Goal: Transaction & Acquisition: Obtain resource

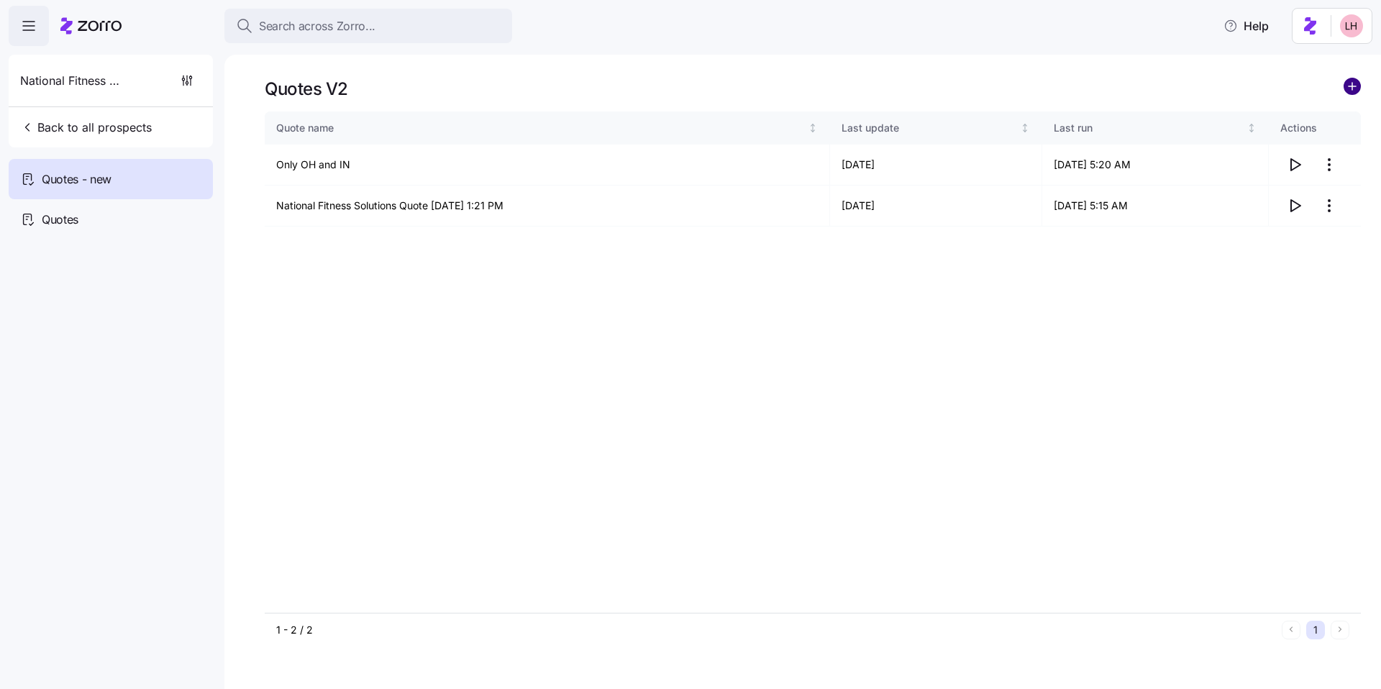
click at [1355, 87] on circle "add icon" at bounding box center [1352, 86] width 16 height 16
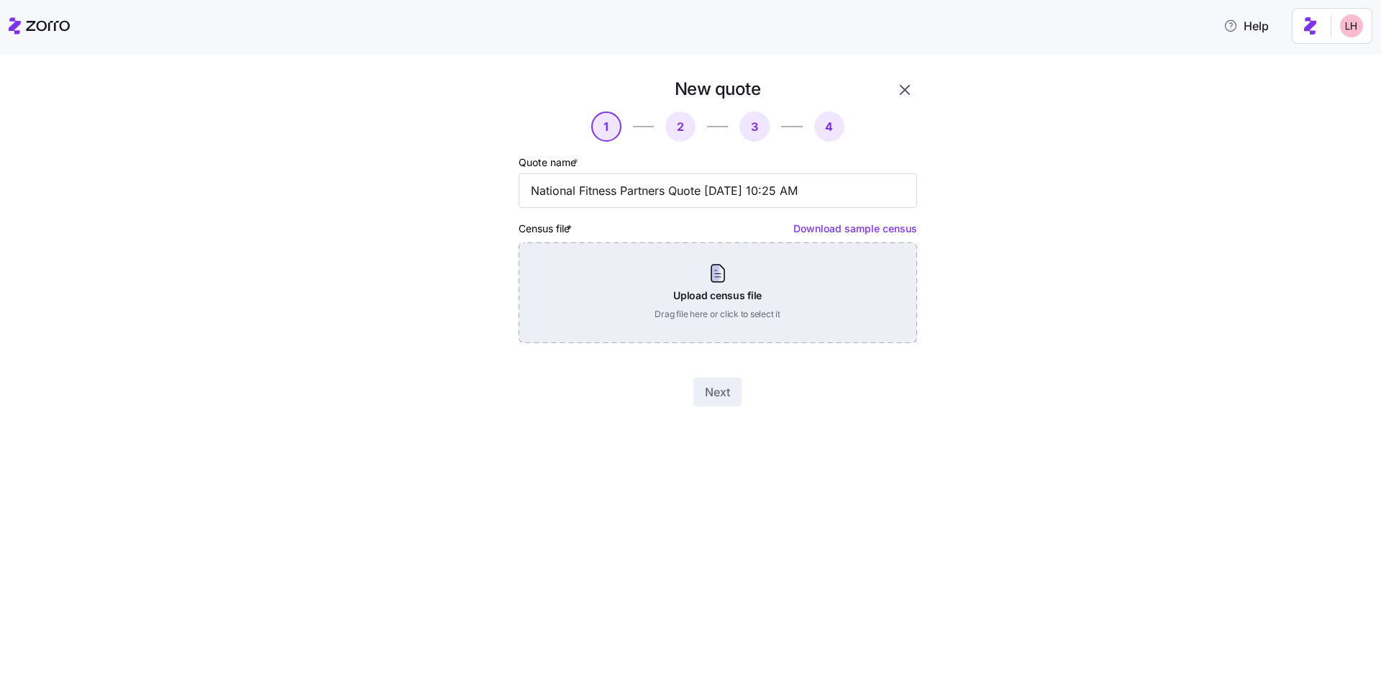
click at [697, 286] on div "Upload census file Drag file here or click to select it" at bounding box center [718, 292] width 398 height 101
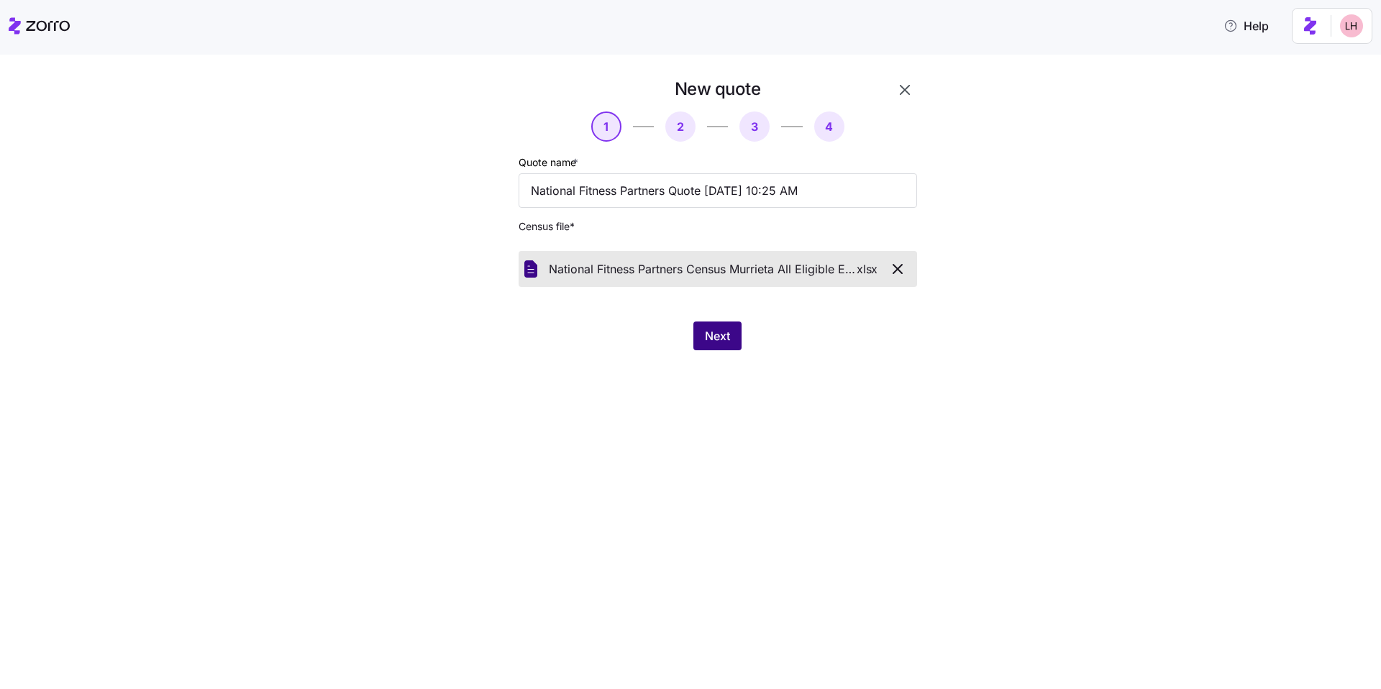
click at [722, 337] on span "Next" at bounding box center [717, 335] width 25 height 17
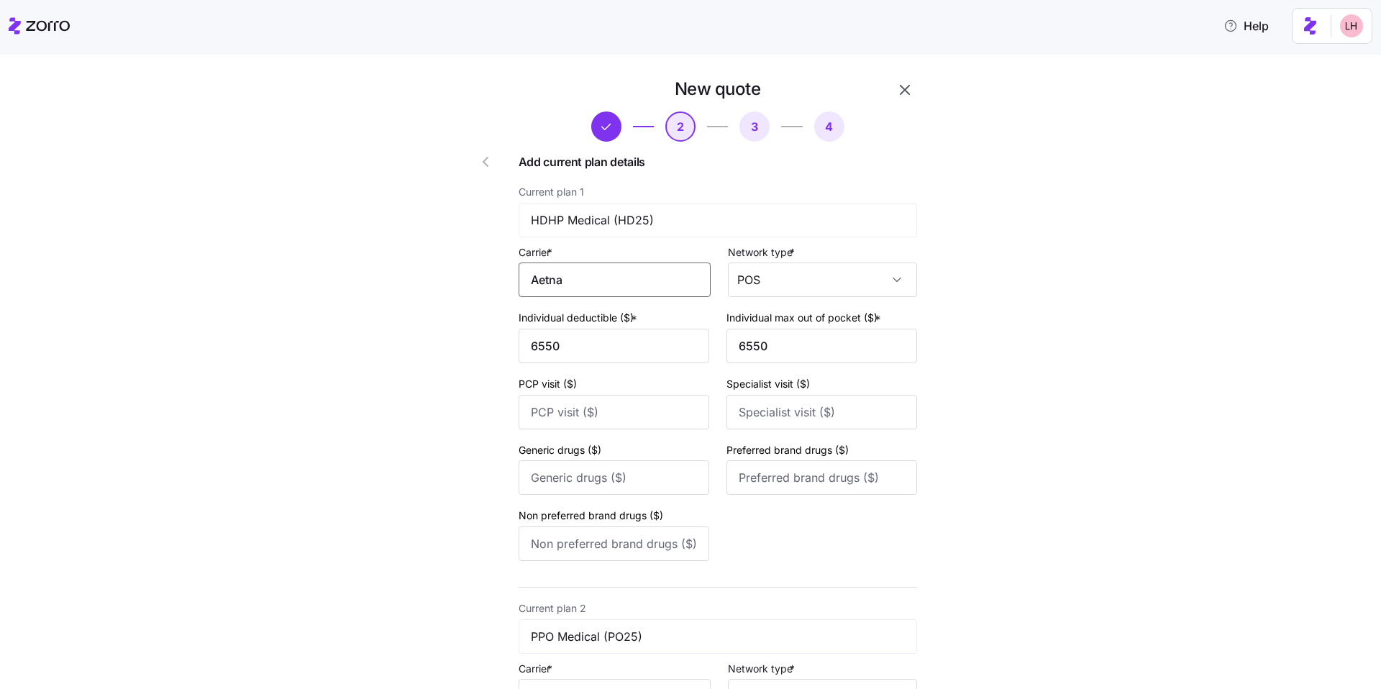
click at [631, 284] on input "Aetna" at bounding box center [615, 280] width 192 height 35
click at [603, 332] on div "Aetna" at bounding box center [612, 322] width 180 height 32
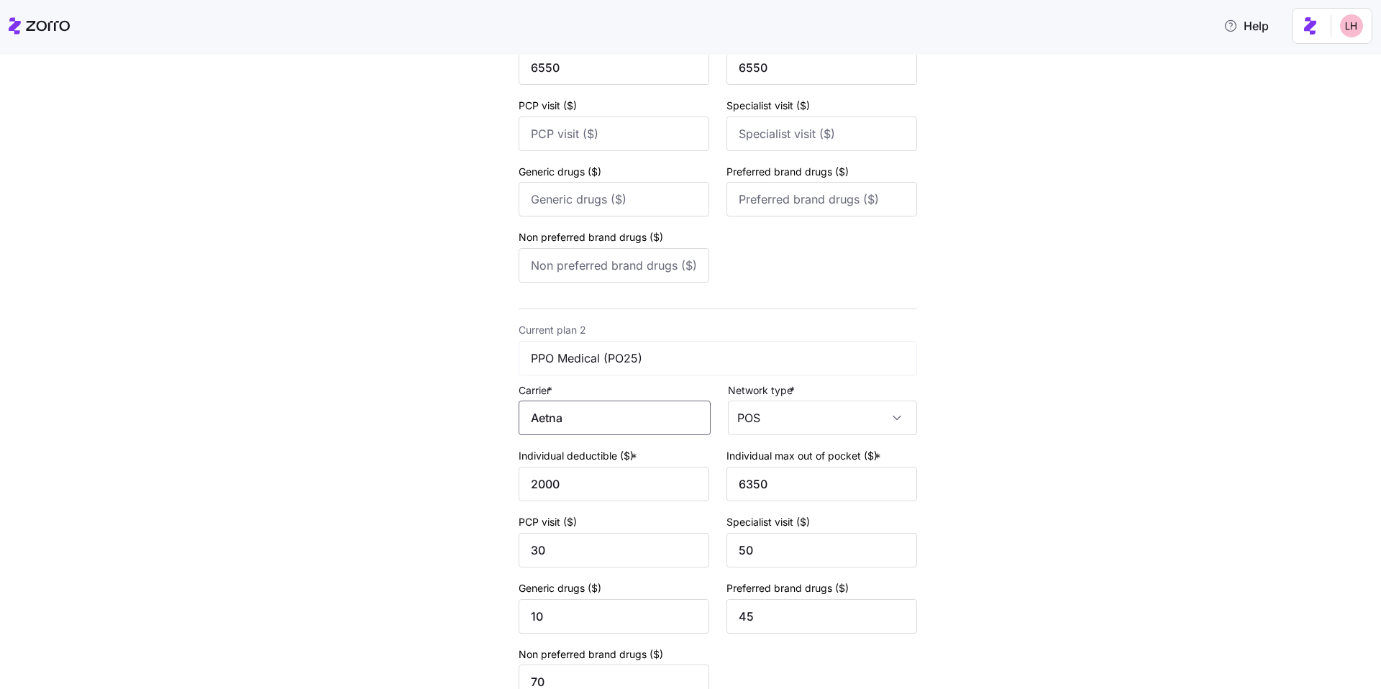
click at [596, 419] on input "Aetna" at bounding box center [615, 418] width 192 height 35
click at [600, 453] on div "Aetna" at bounding box center [612, 460] width 180 height 32
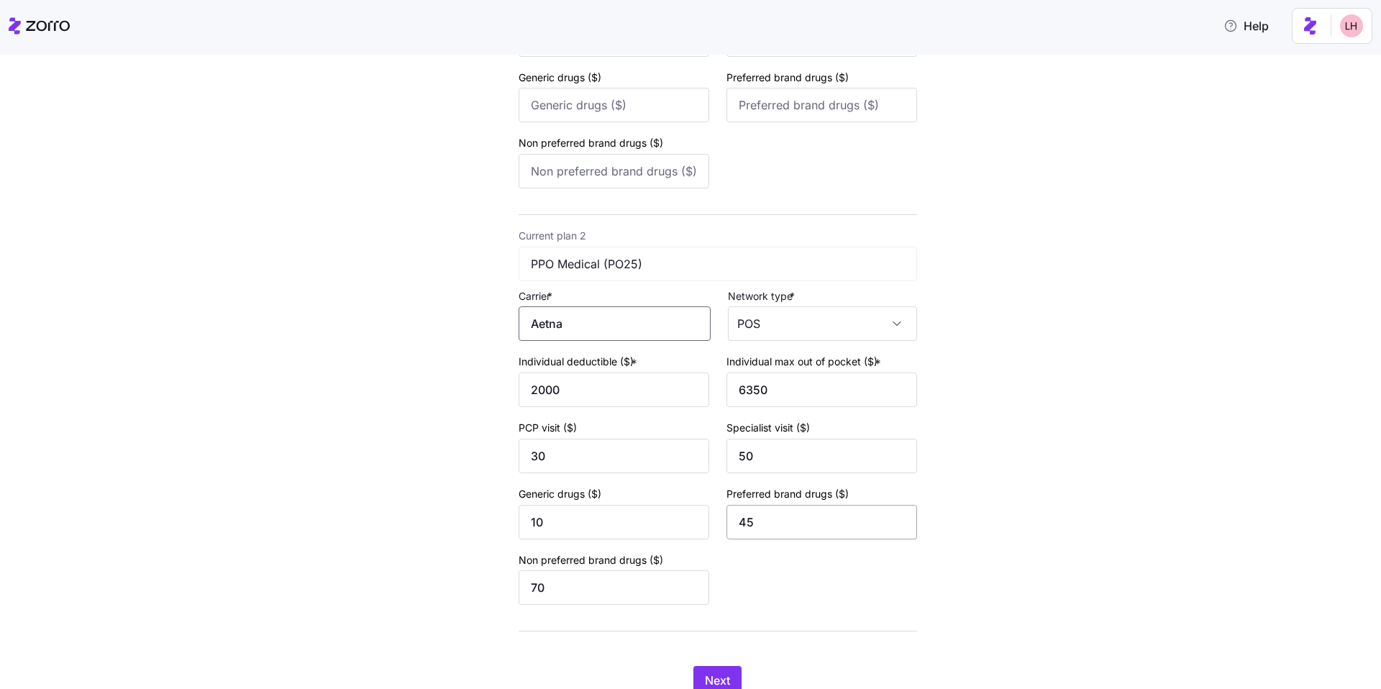
scroll to position [430, 0]
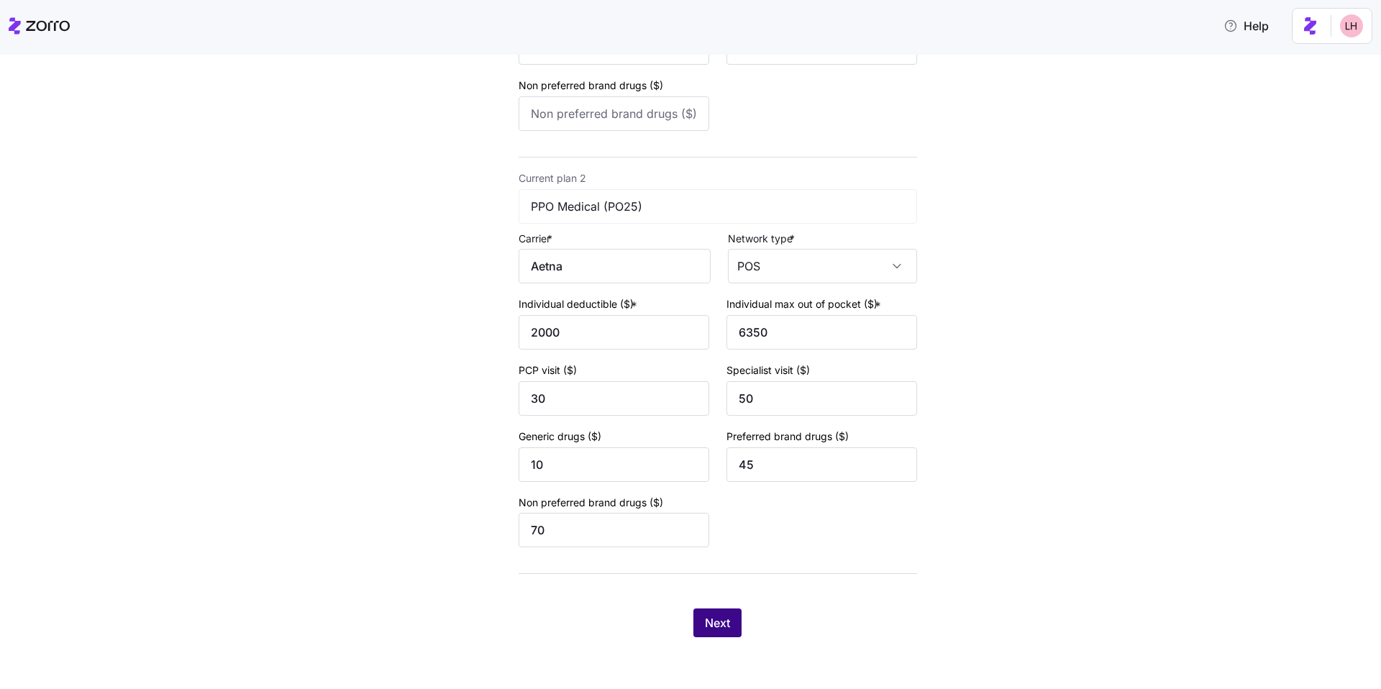
click at [726, 624] on button "Next" at bounding box center [717, 622] width 48 height 29
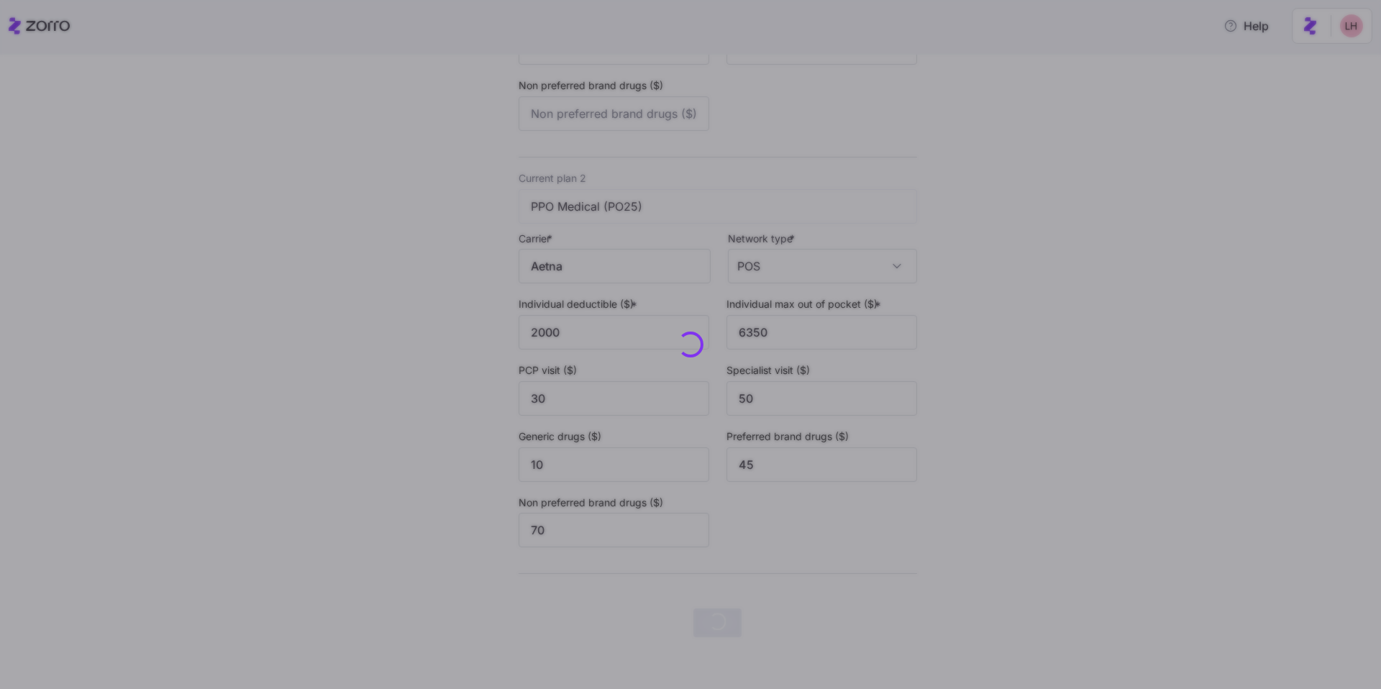
scroll to position [0, 0]
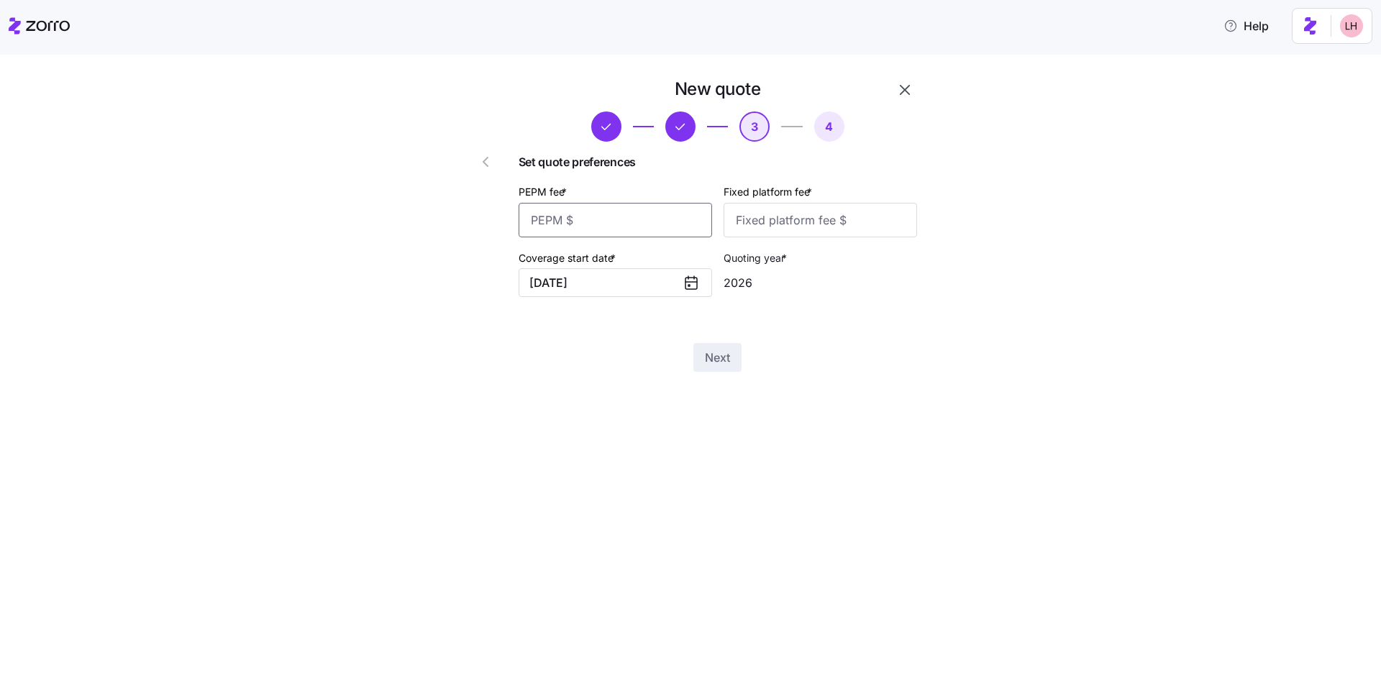
click at [671, 228] on input "PEPM fee *" at bounding box center [615, 220] width 193 height 35
type input "0"
type input "50"
type input "100"
click at [733, 373] on div "New quote 3 4 Set quote preferences PEPM fee * 50 Fixed platform fee * 100 Cove…" at bounding box center [700, 233] width 503 height 311
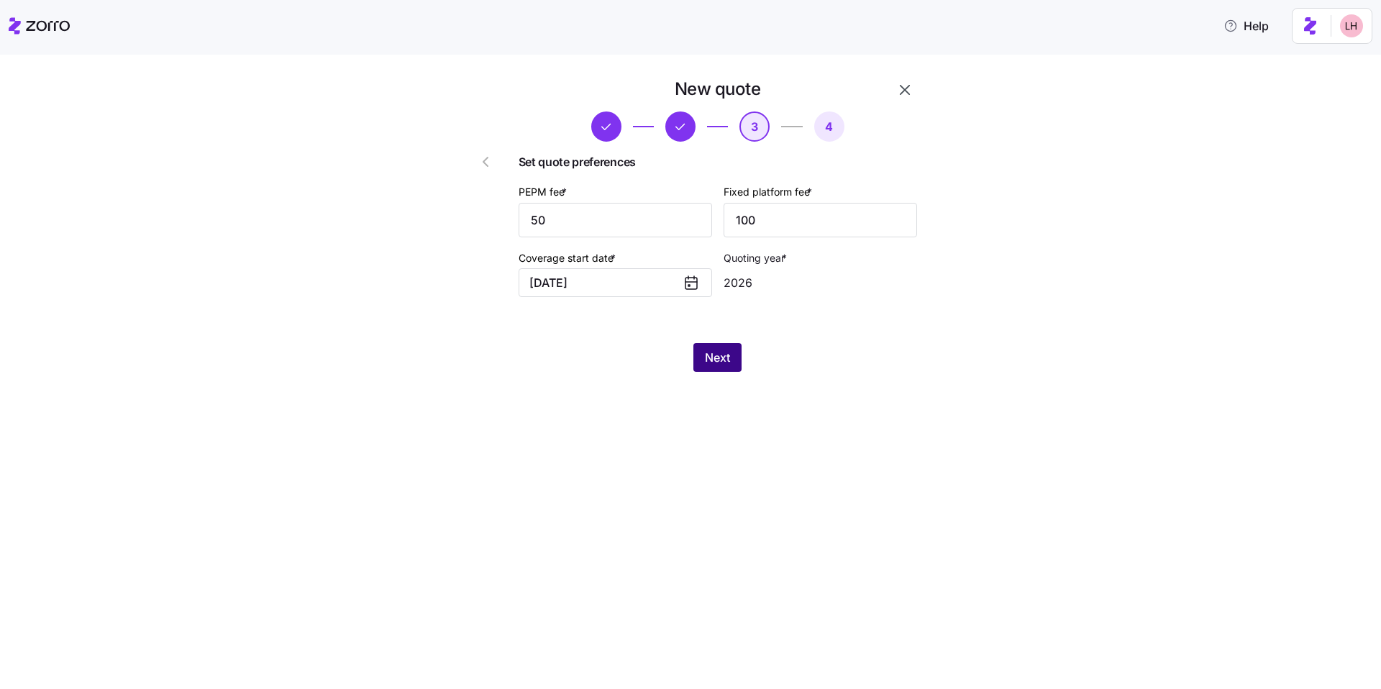
click at [726, 360] on span "Next" at bounding box center [717, 357] width 25 height 17
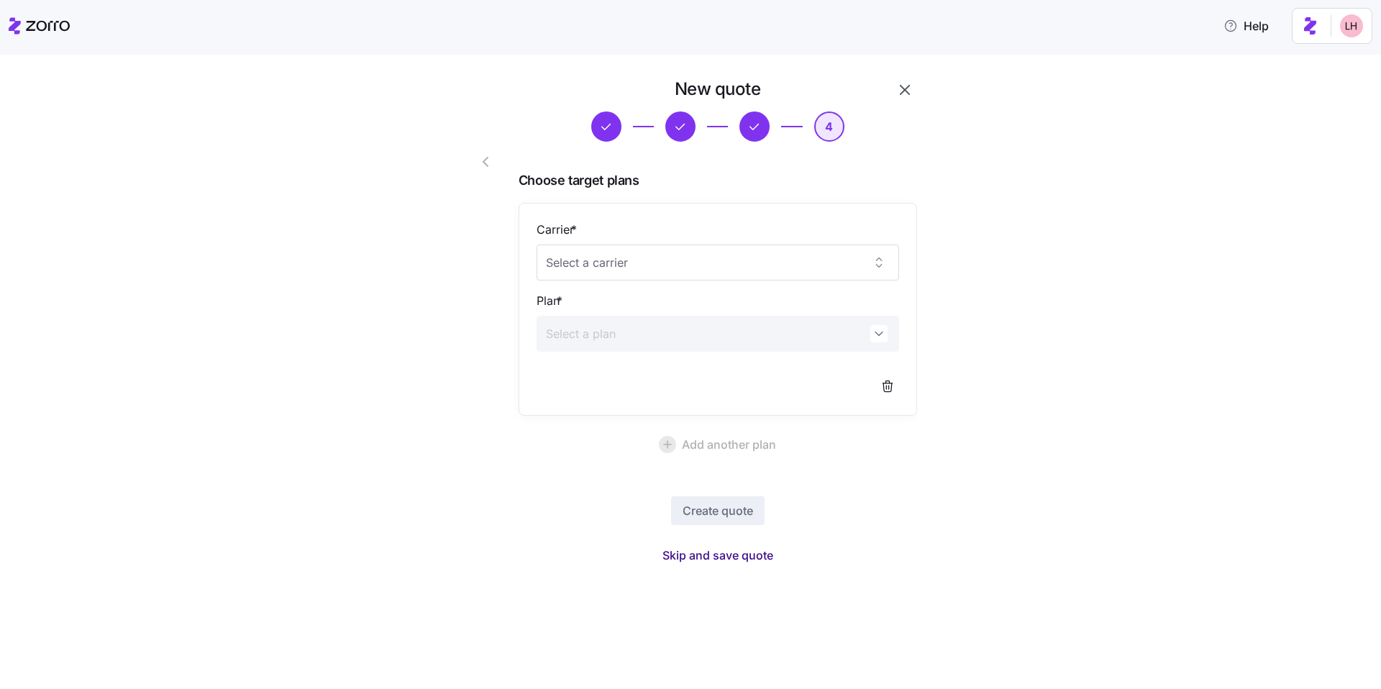
click at [750, 555] on span "Skip and save quote" at bounding box center [717, 555] width 111 height 17
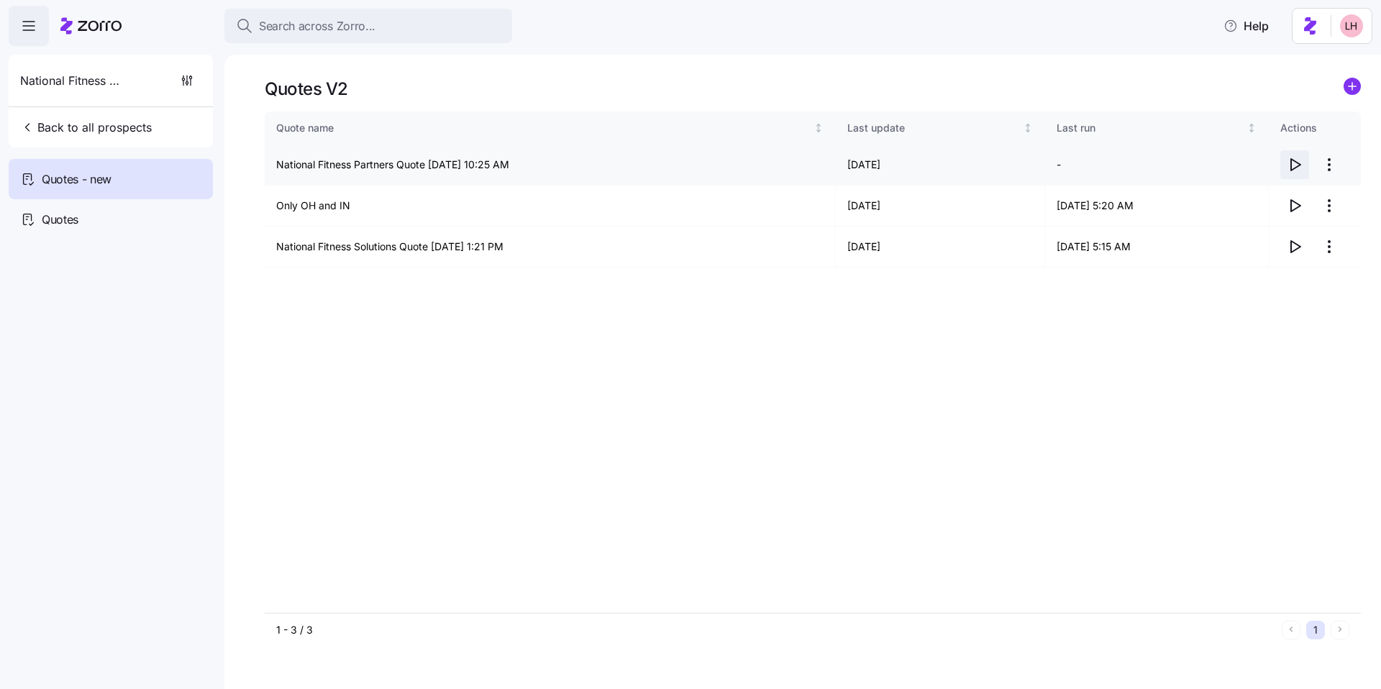
click at [1293, 168] on icon "button" at bounding box center [1294, 164] width 17 height 17
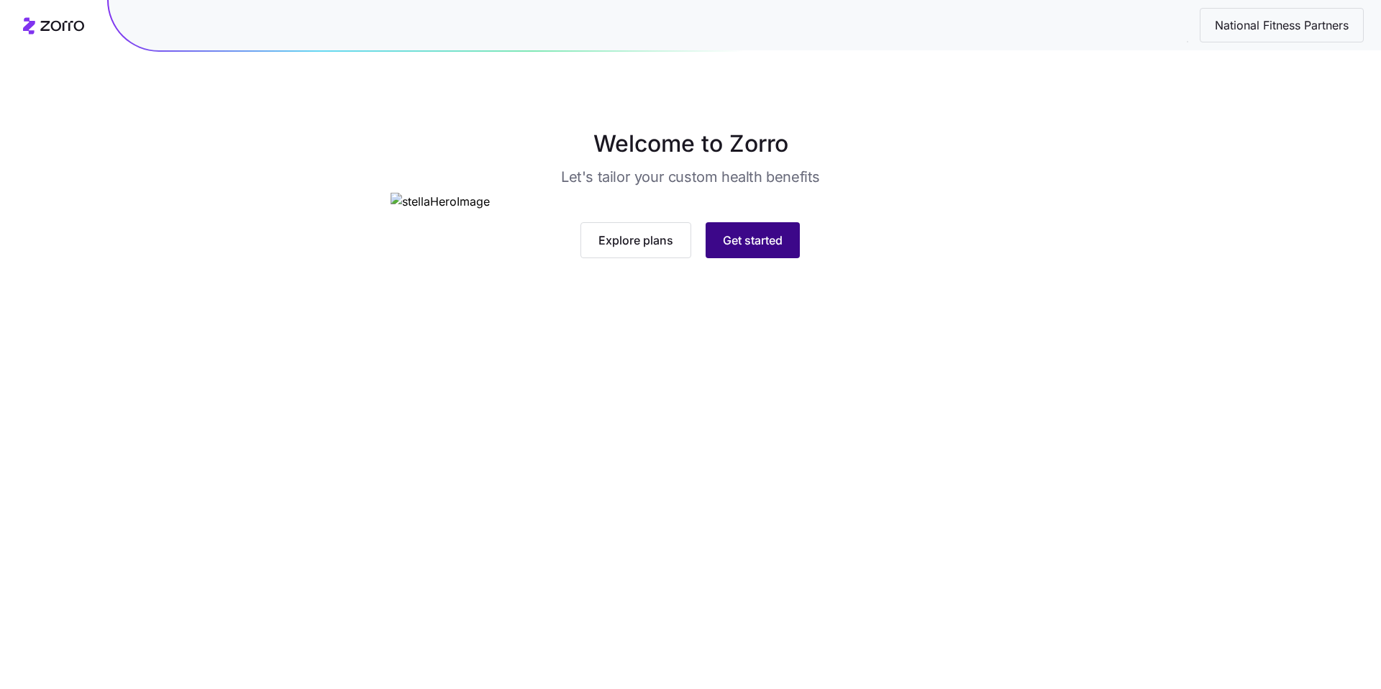
click at [754, 258] on button "Get started" at bounding box center [753, 240] width 94 height 36
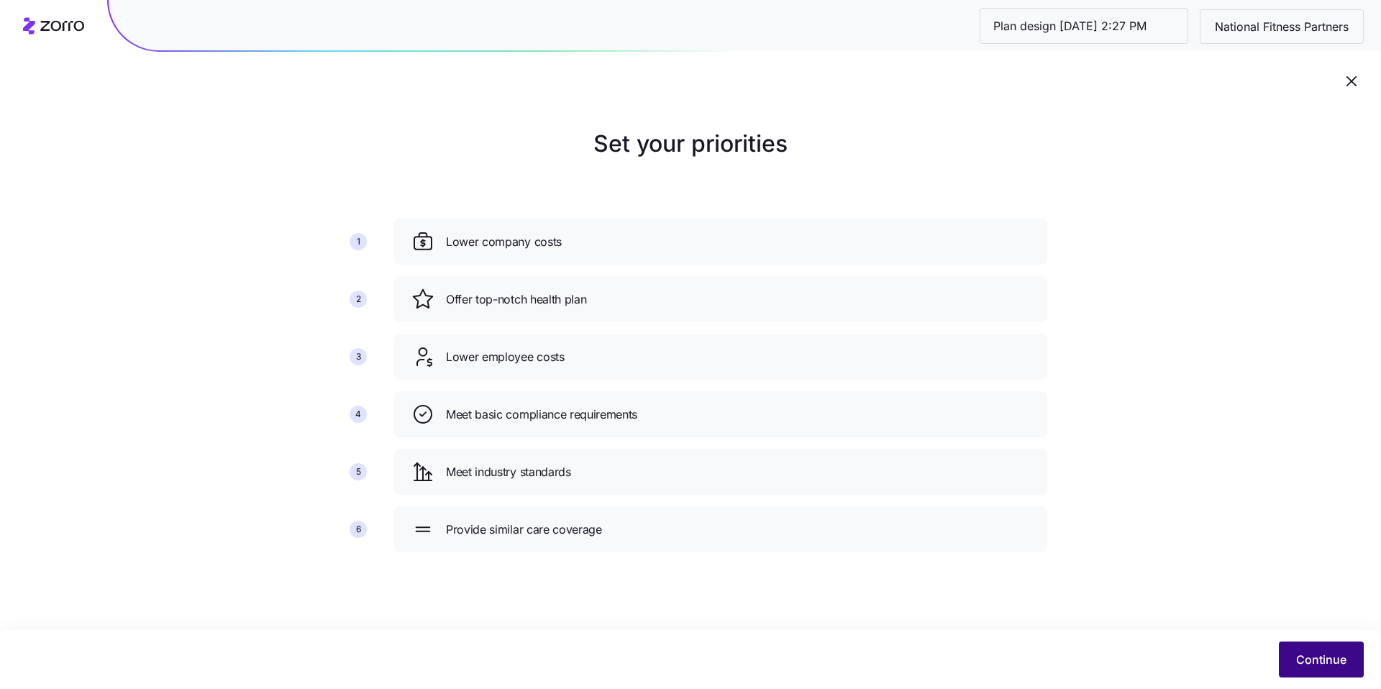
click at [1285, 656] on button "Continue" at bounding box center [1321, 660] width 85 height 36
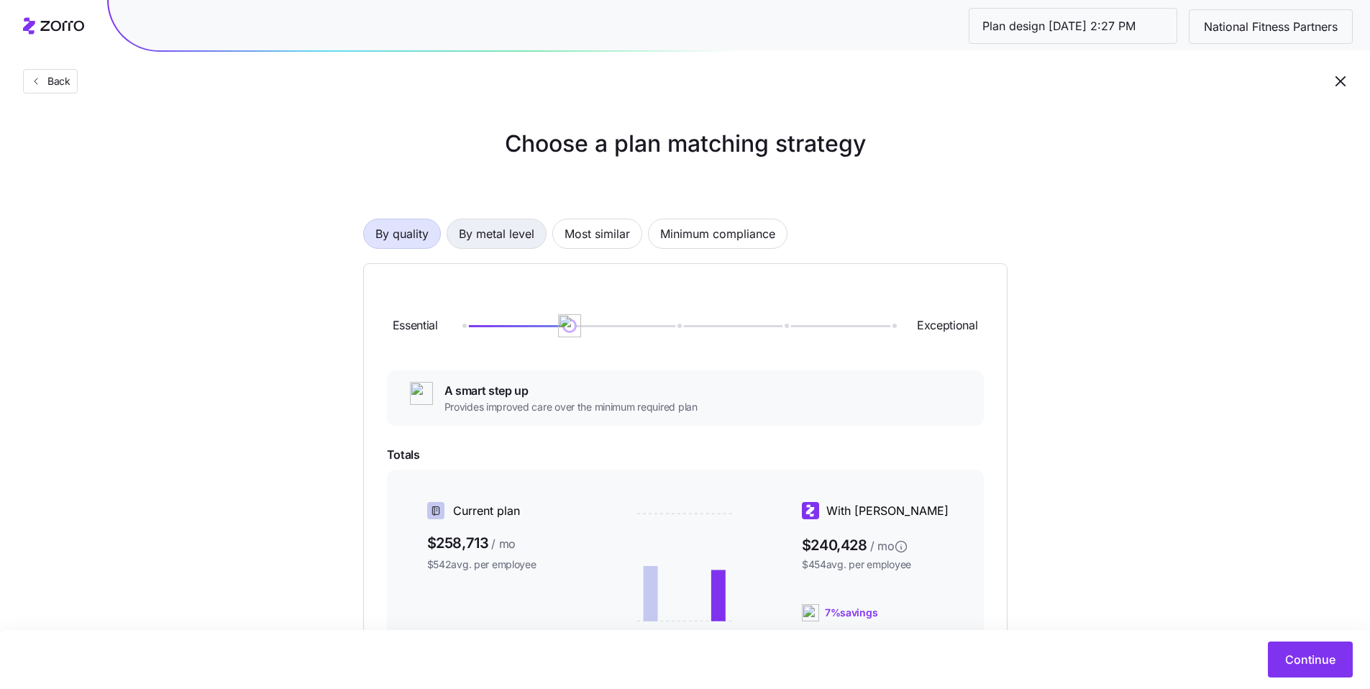
click at [508, 244] on span "By metal level" at bounding box center [497, 233] width 76 height 29
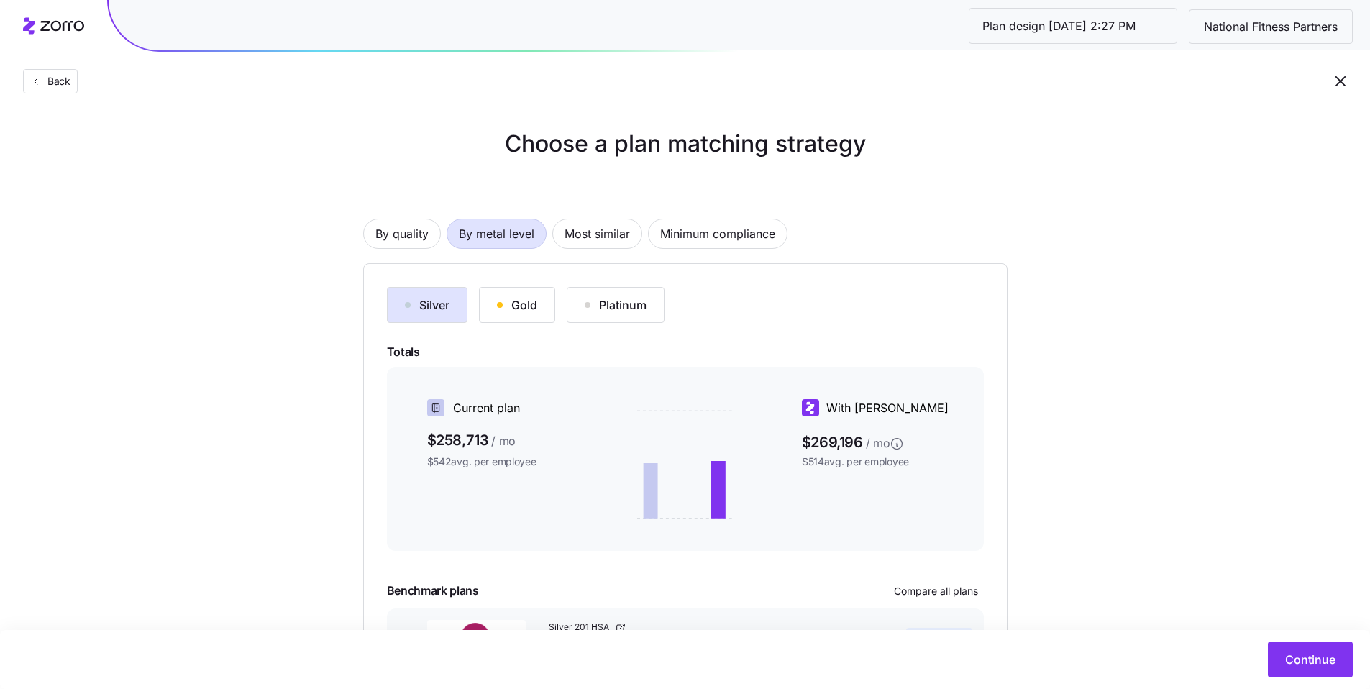
click at [517, 316] on button "Gold" at bounding box center [517, 305] width 76 height 36
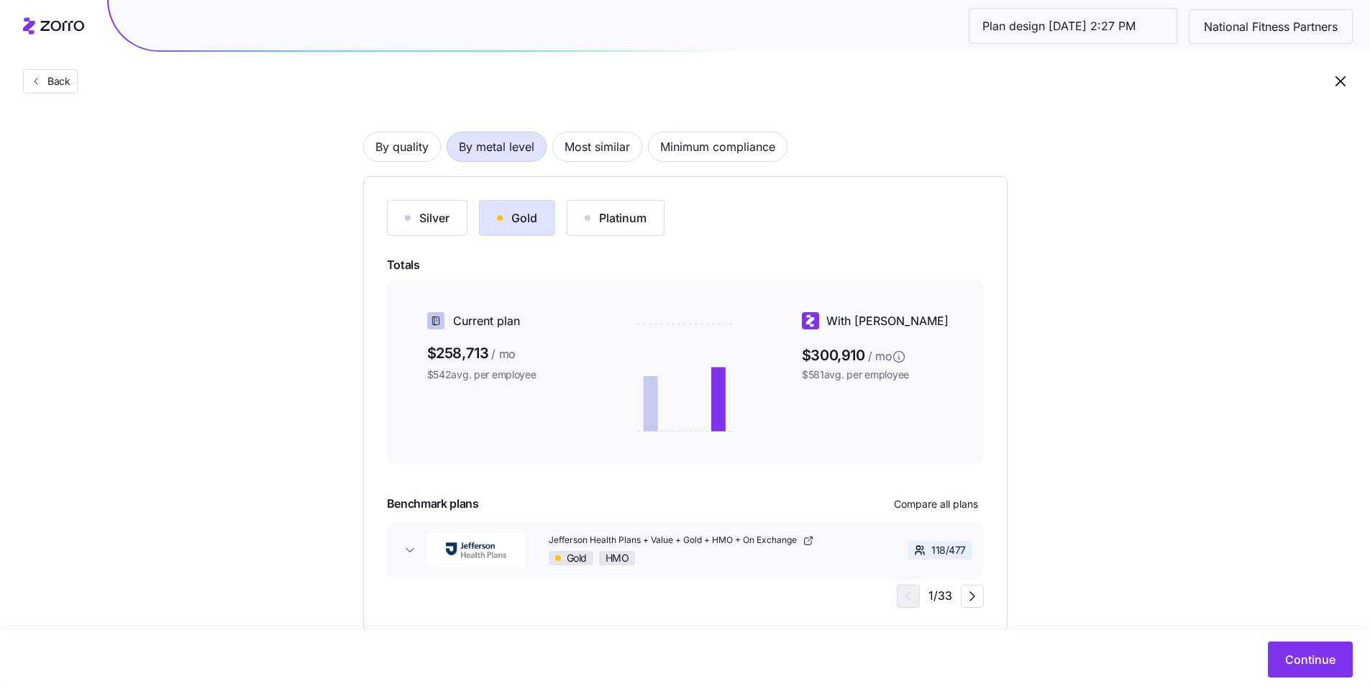
scroll to position [91, 0]
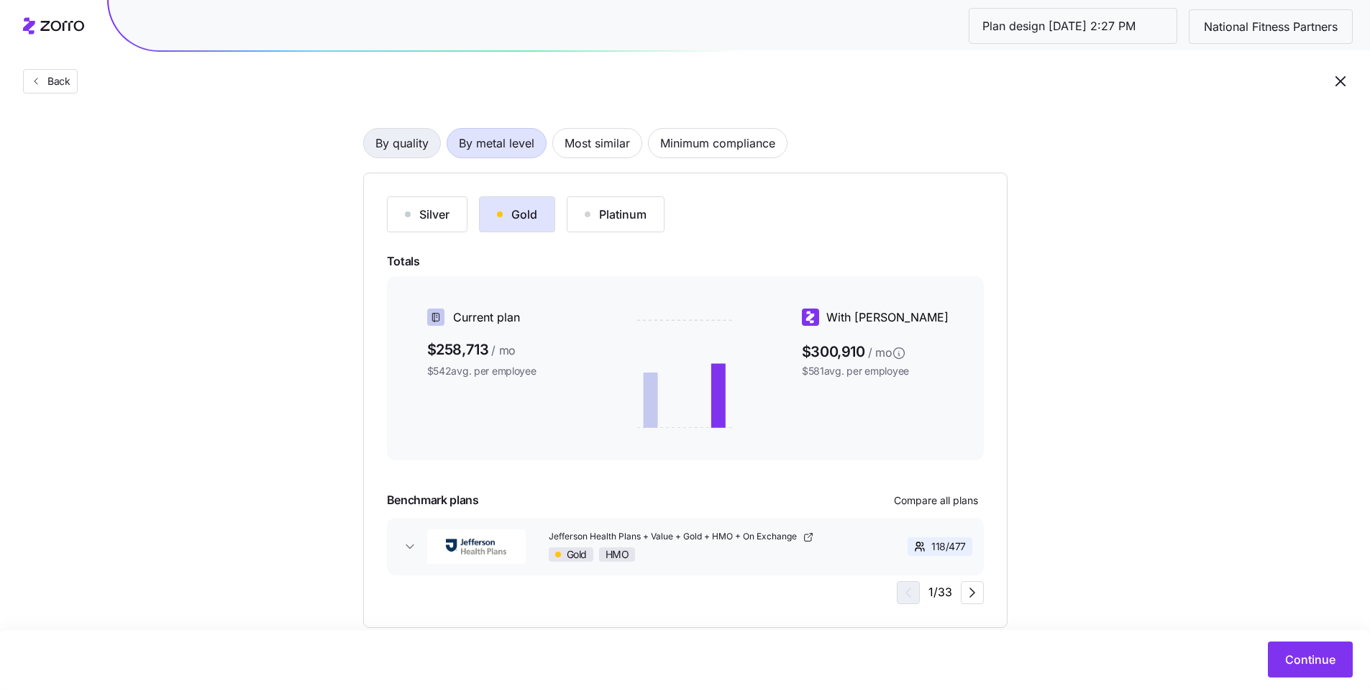
click at [414, 147] on span "By quality" at bounding box center [401, 143] width 53 height 29
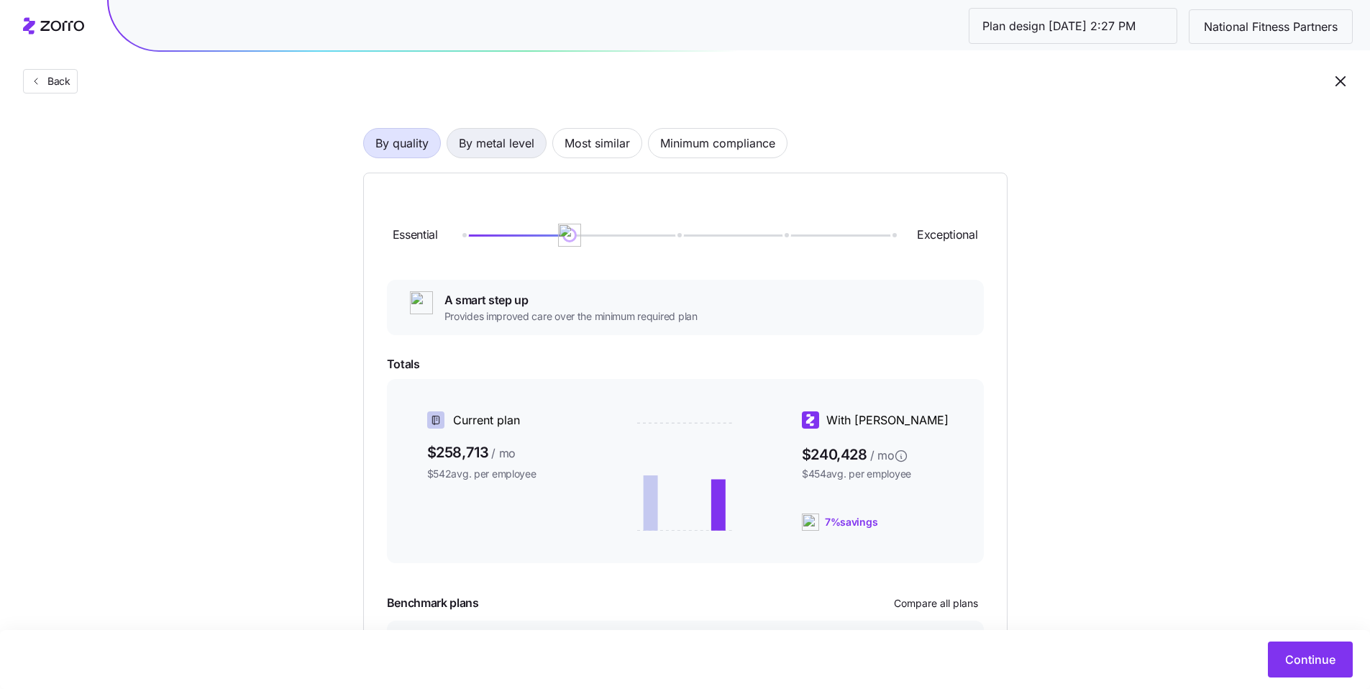
click at [514, 153] on span "By metal level" at bounding box center [497, 143] width 76 height 29
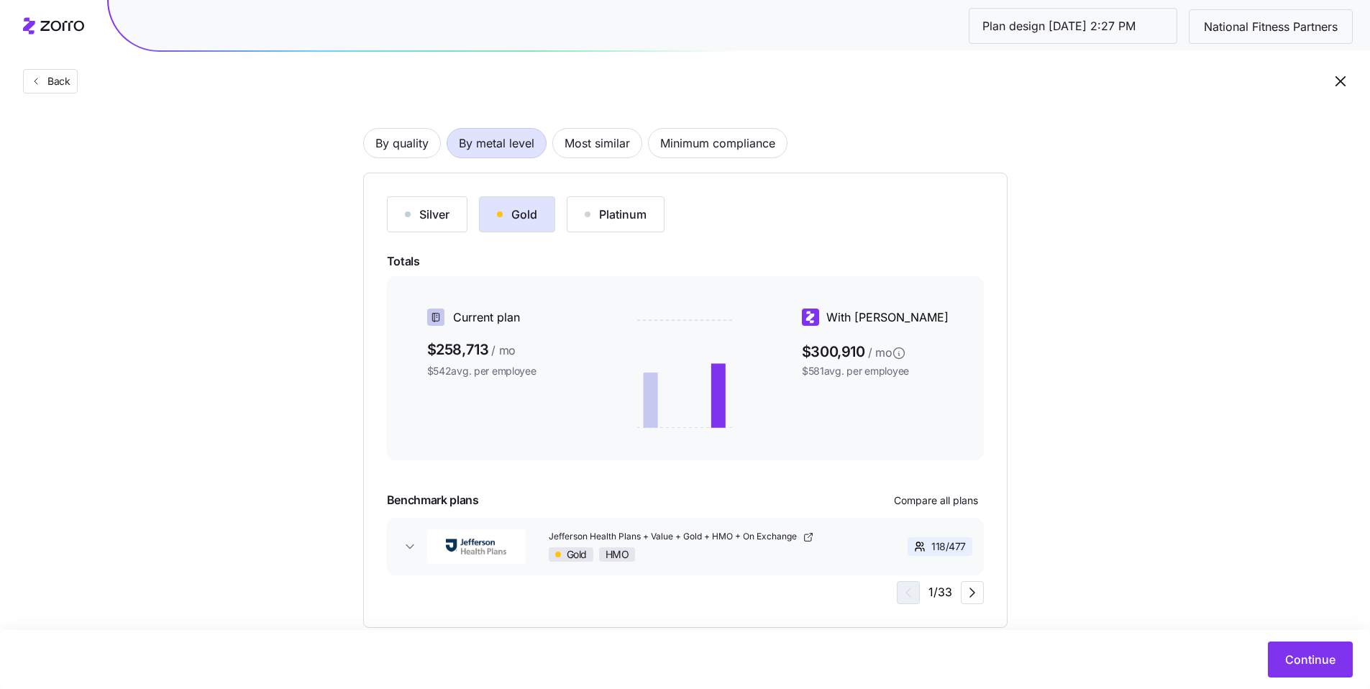
click at [455, 214] on button "Silver" at bounding box center [427, 214] width 81 height 36
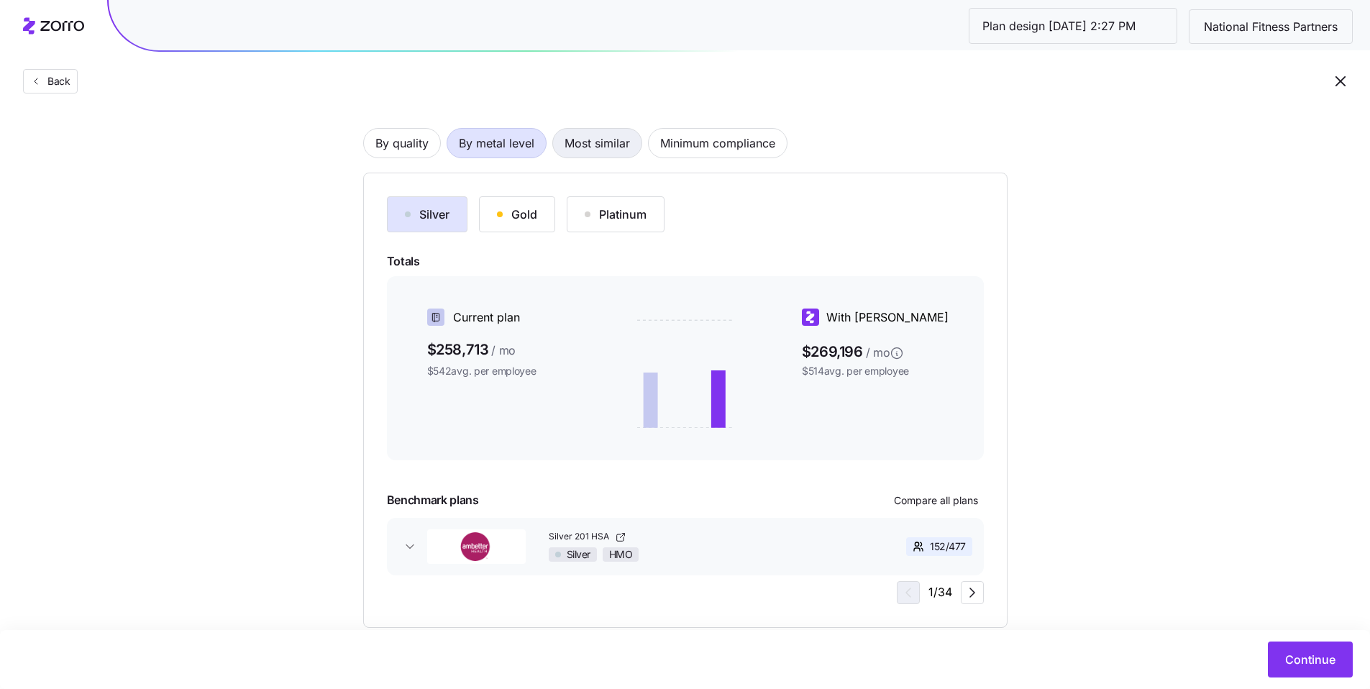
click at [603, 152] on span "Most similar" at bounding box center [597, 143] width 65 height 29
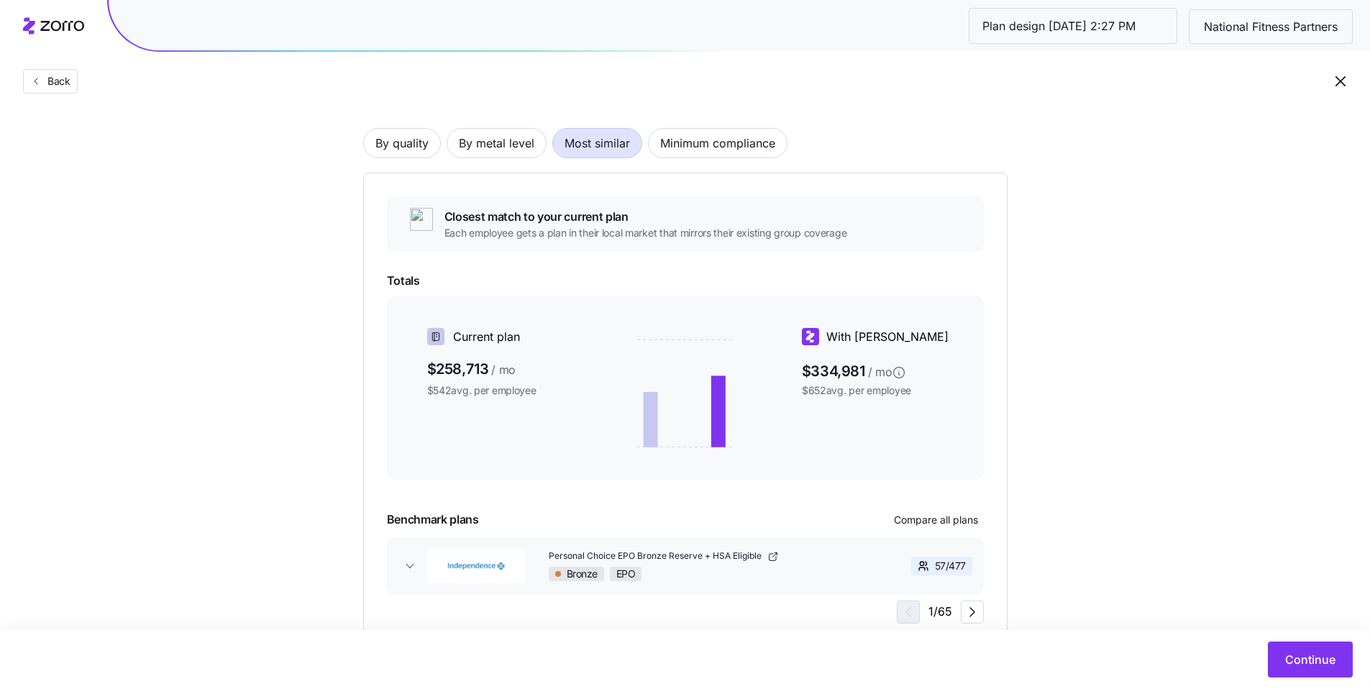
click at [804, 572] on div "Bronze EPO" at bounding box center [706, 574] width 314 height 14
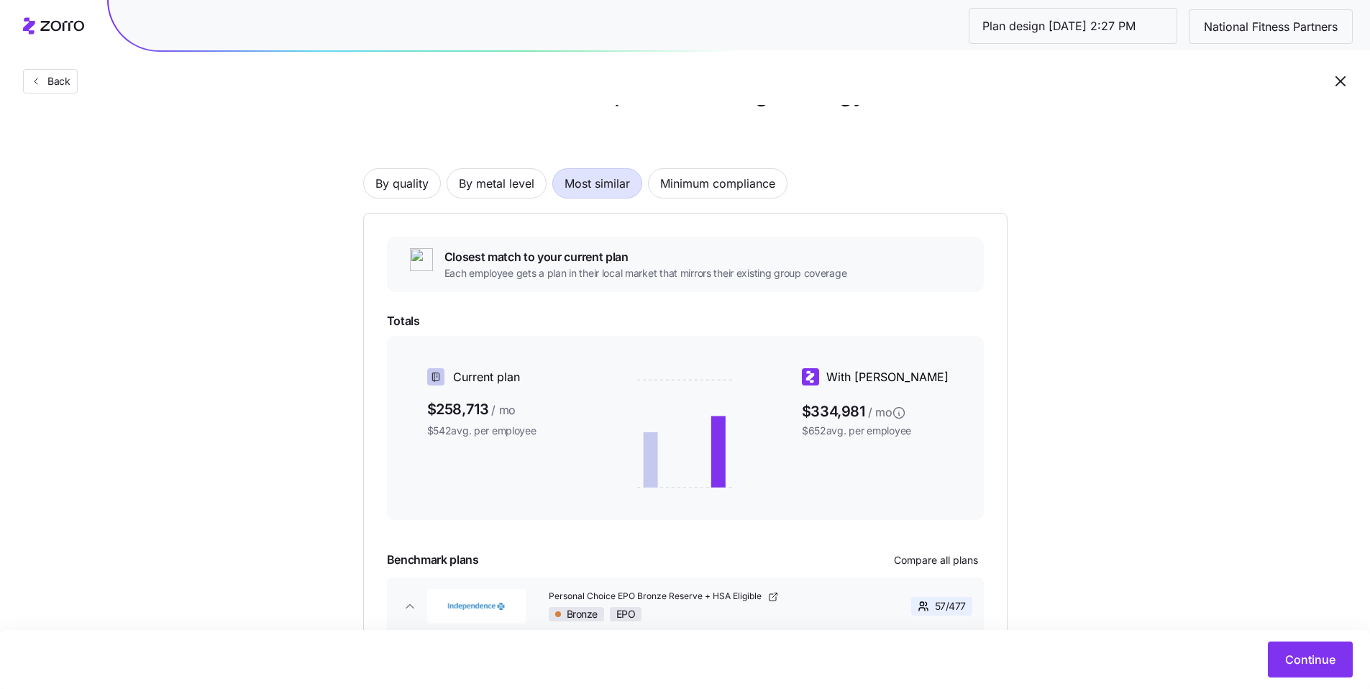
scroll to position [33, 0]
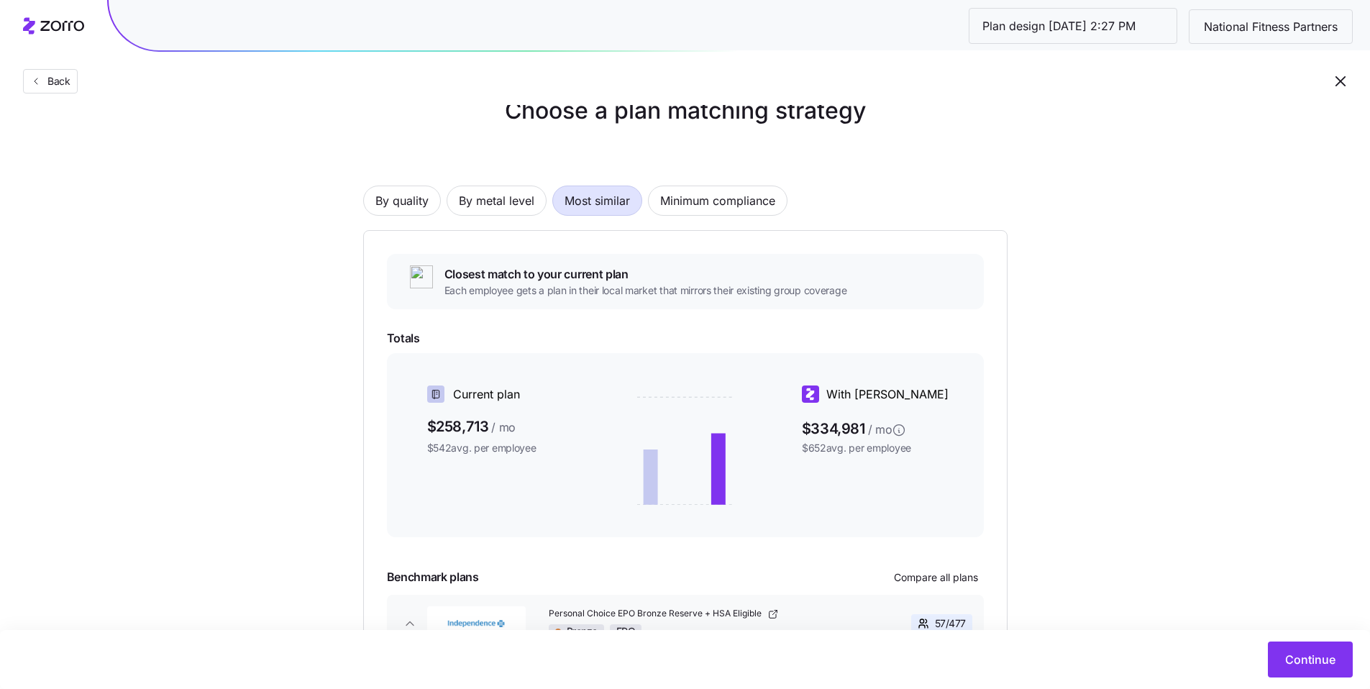
click at [493, 210] on span "By metal level" at bounding box center [497, 200] width 76 height 29
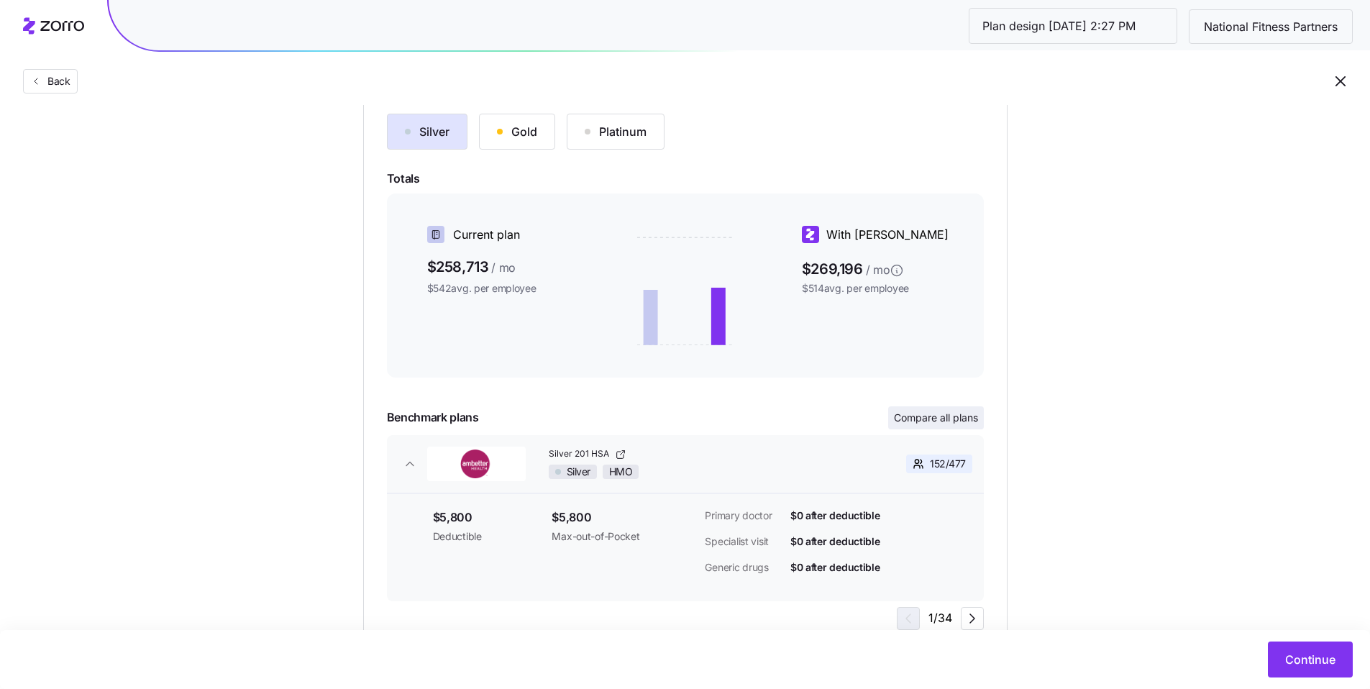
scroll to position [188, 0]
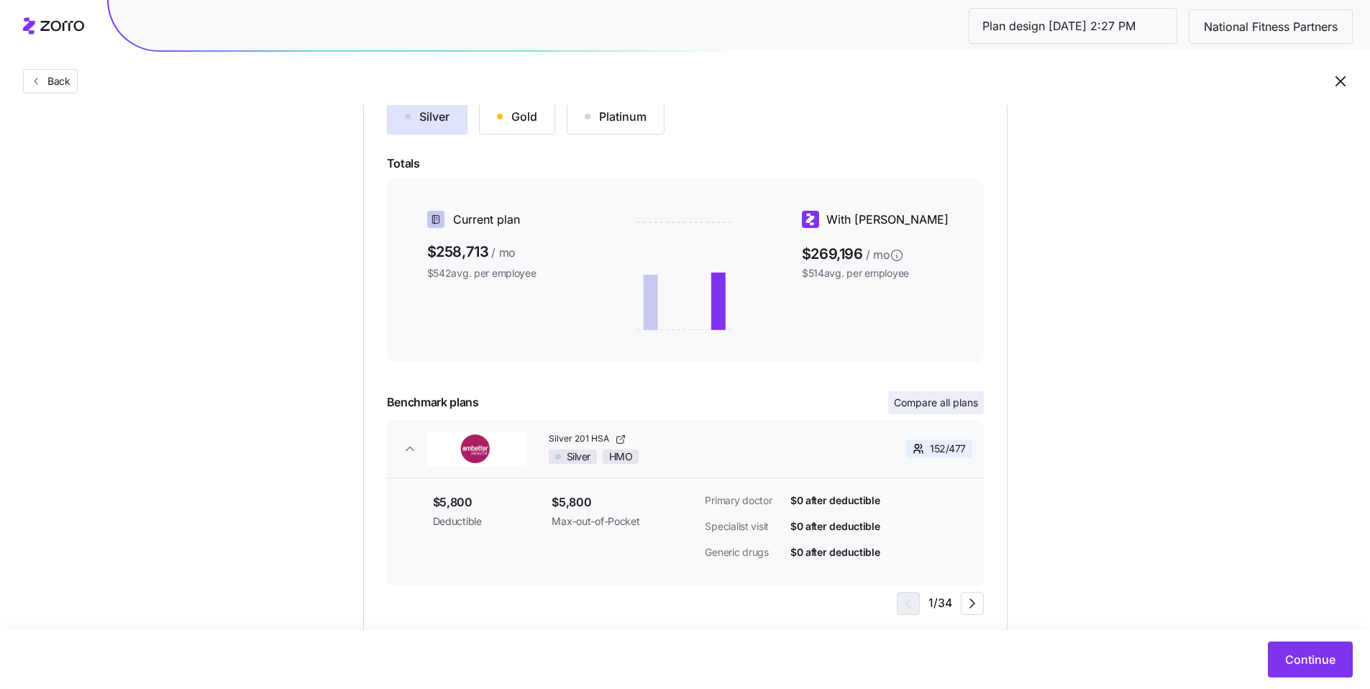
click at [928, 406] on span "Compare all plans" at bounding box center [936, 403] width 84 height 14
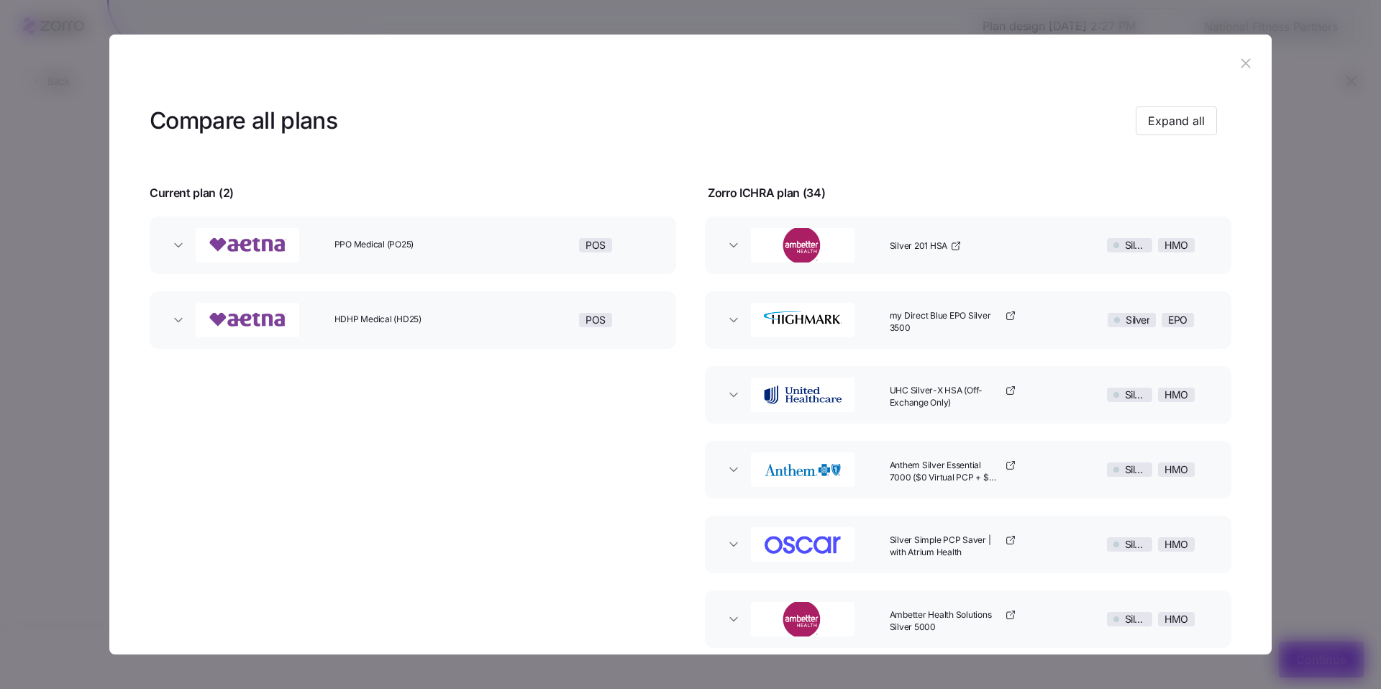
click at [475, 265] on button "PPO Medical (PO25) POS" at bounding box center [413, 245] width 526 height 58
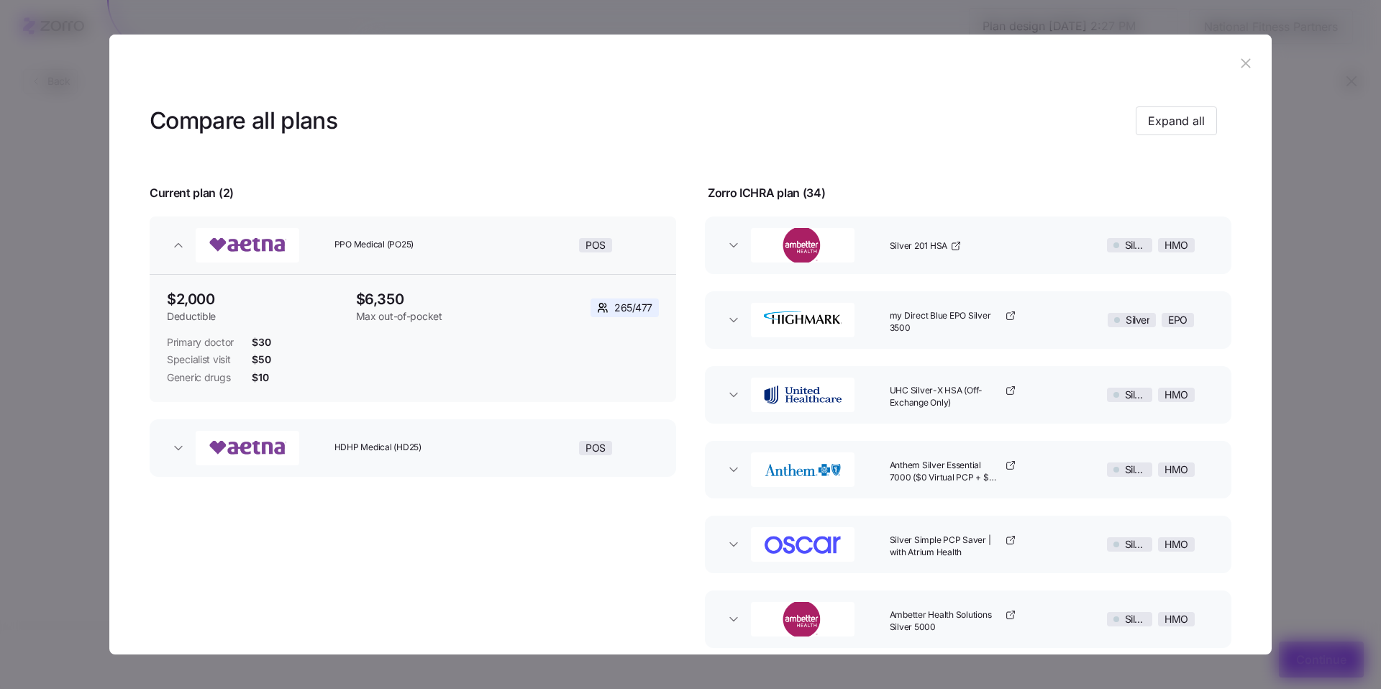
click at [450, 444] on span "HDHP Medical (HD25)" at bounding box center [420, 448] width 173 height 12
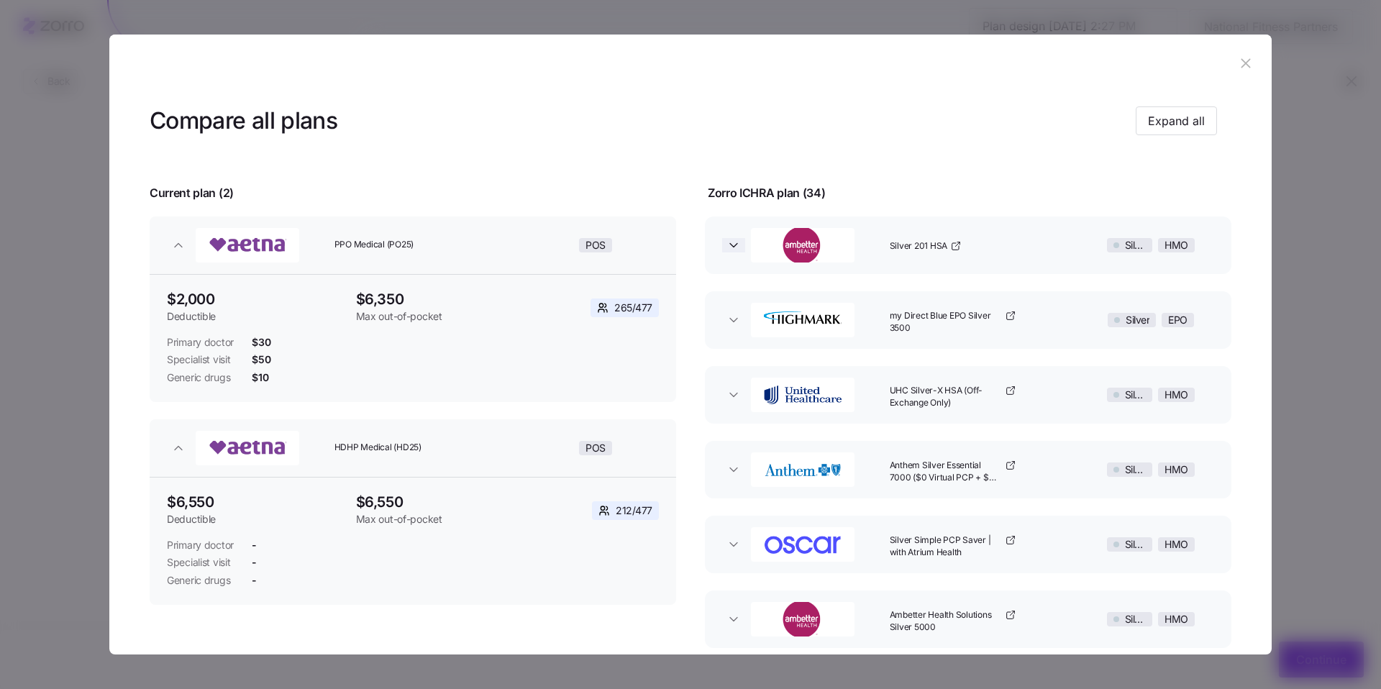
click at [726, 251] on icon "button" at bounding box center [733, 245] width 14 height 14
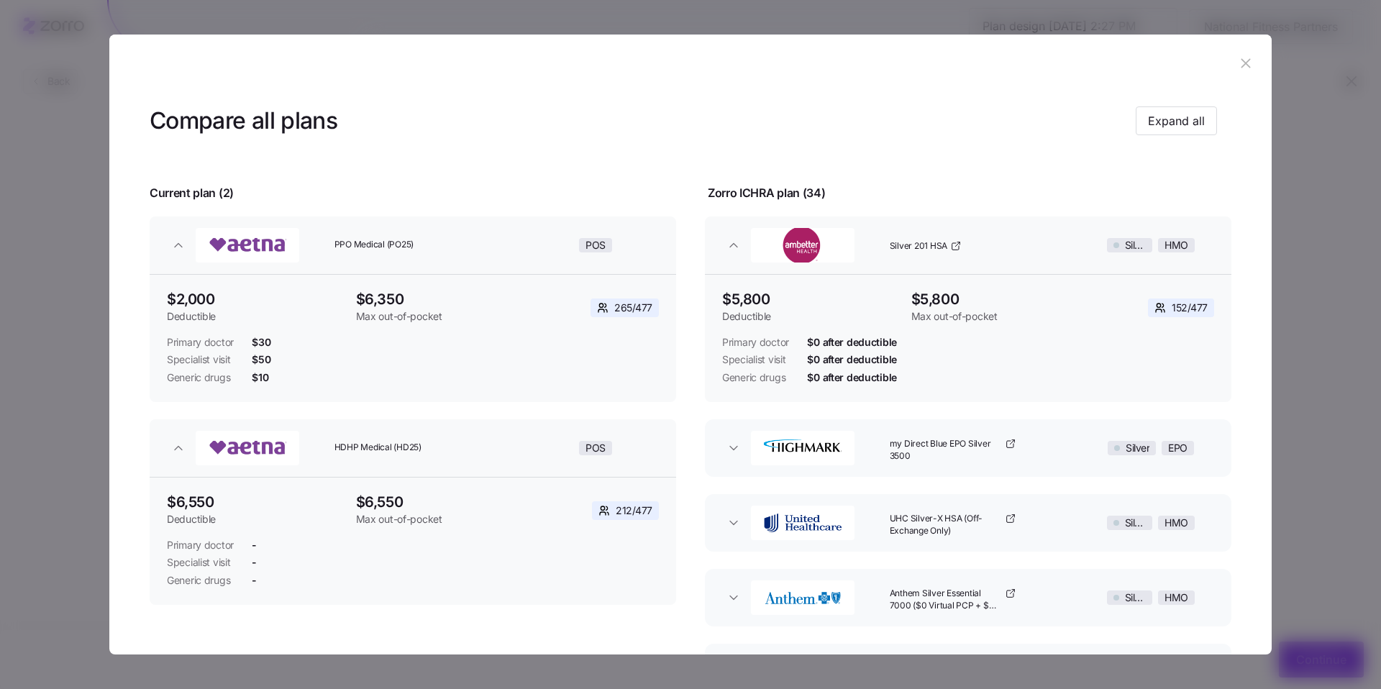
click at [1244, 62] on icon "button" at bounding box center [1246, 63] width 16 height 16
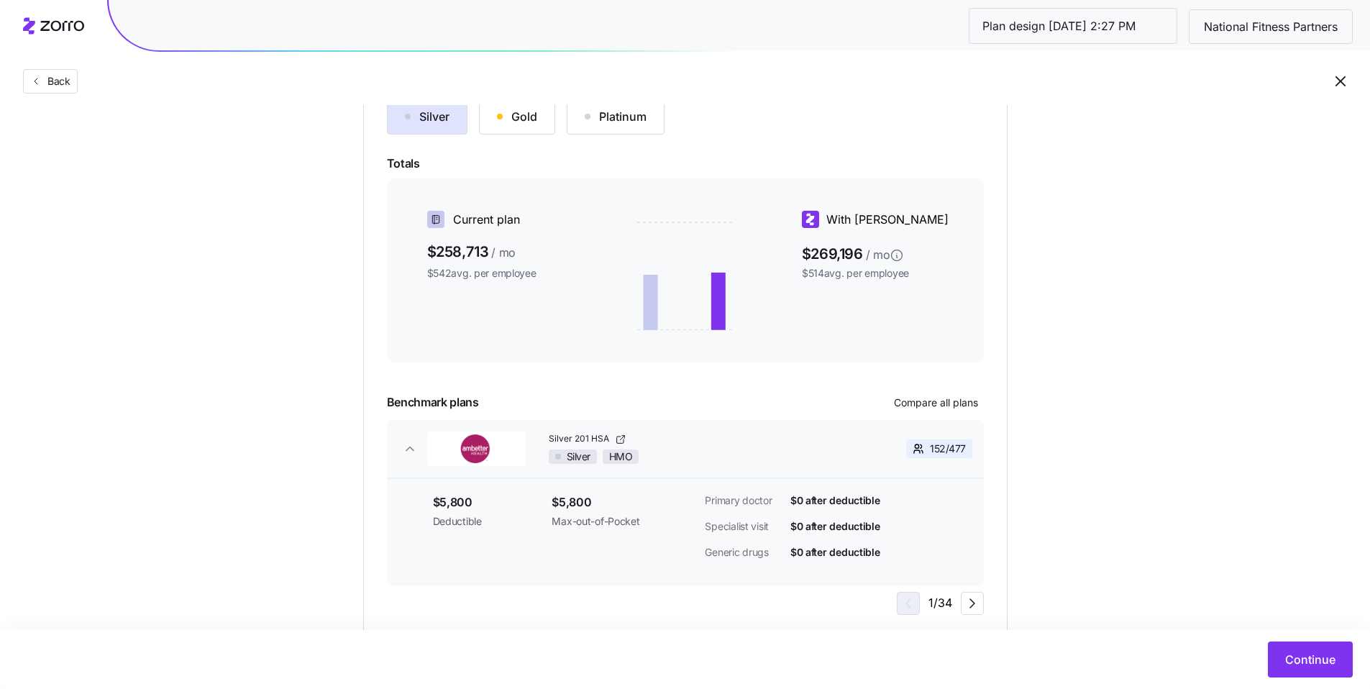
click at [526, 129] on button "Gold" at bounding box center [517, 117] width 76 height 36
